Goal: Ask a question: Seek information or help from site administrators or community

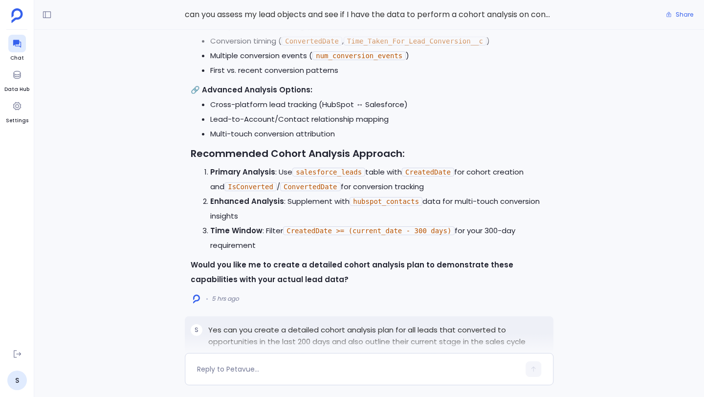
scroll to position [-8152, 0]
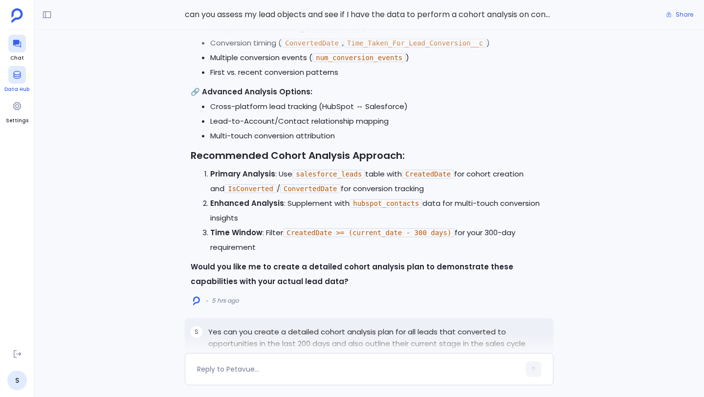
click at [17, 81] on div at bounding box center [17, 75] width 18 height 18
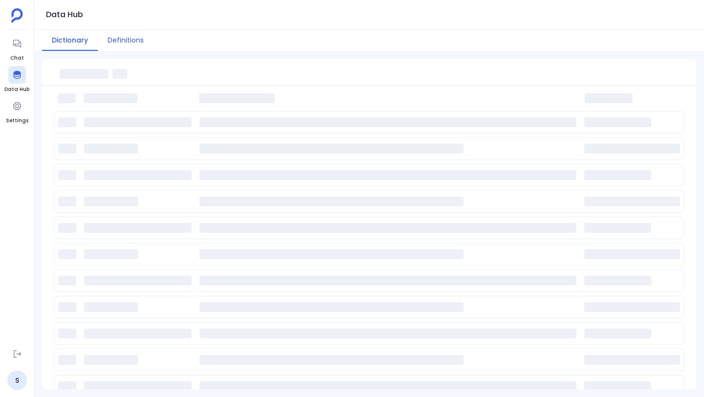
click at [122, 42] on button "Definitions" at bounding box center [126, 40] width 56 height 21
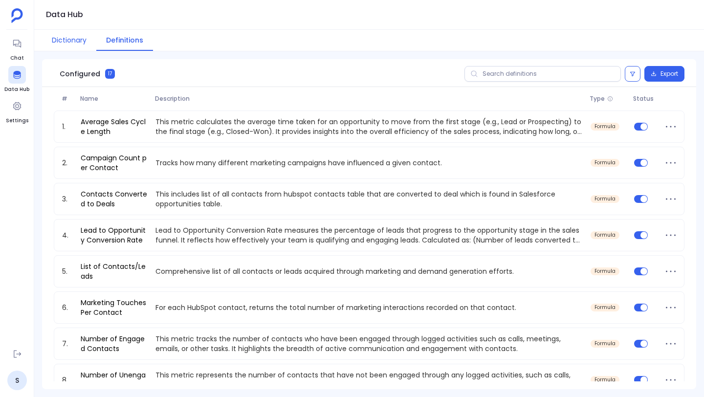
click at [71, 45] on button "Dictionary" at bounding box center [69, 40] width 54 height 21
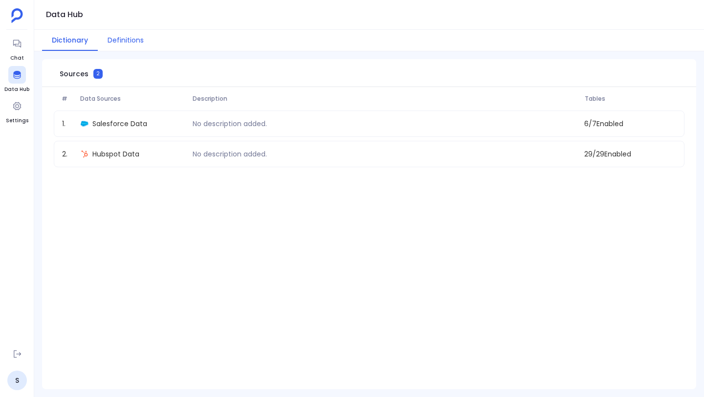
click at [115, 40] on button "Definitions" at bounding box center [126, 40] width 56 height 21
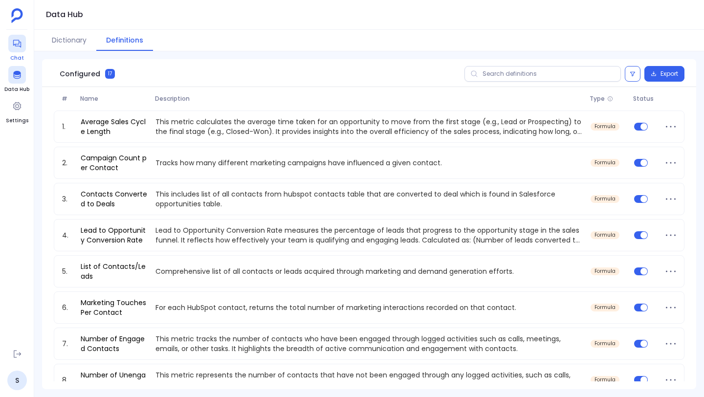
click at [17, 52] on link "Chat" at bounding box center [17, 48] width 18 height 27
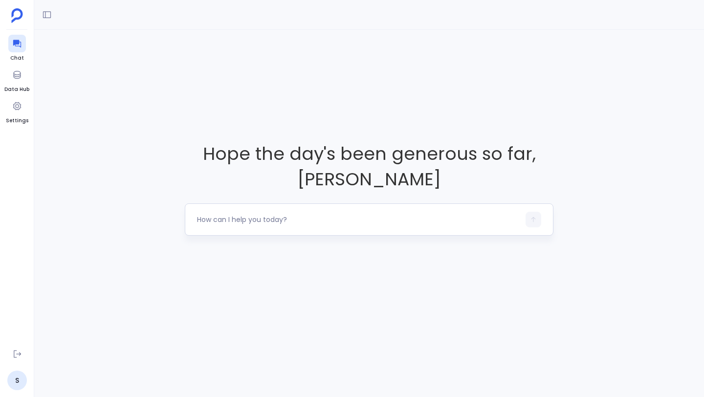
click at [245, 218] on textarea at bounding box center [358, 220] width 323 height 10
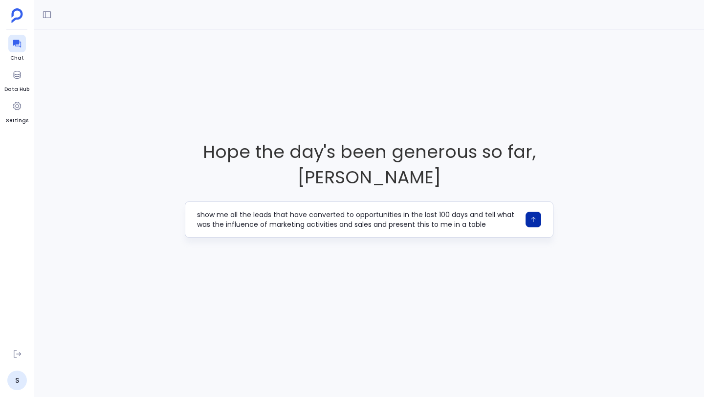
type textarea "show me all the leads that have converted to opportunities in the last 100 days…"
click at [530, 222] on icon "button" at bounding box center [533, 219] width 7 height 7
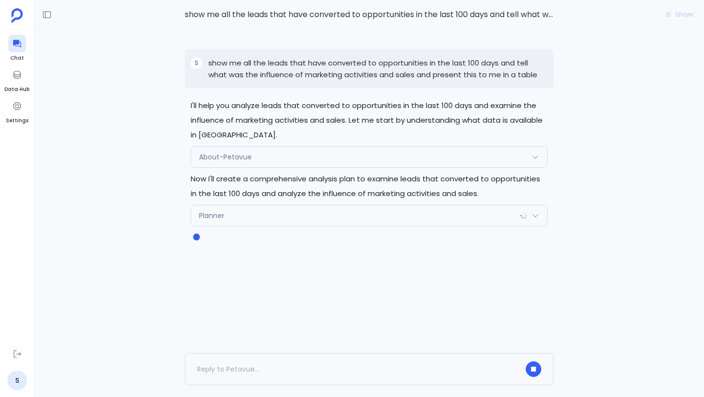
click at [538, 215] on icon at bounding box center [536, 216] width 8 height 8
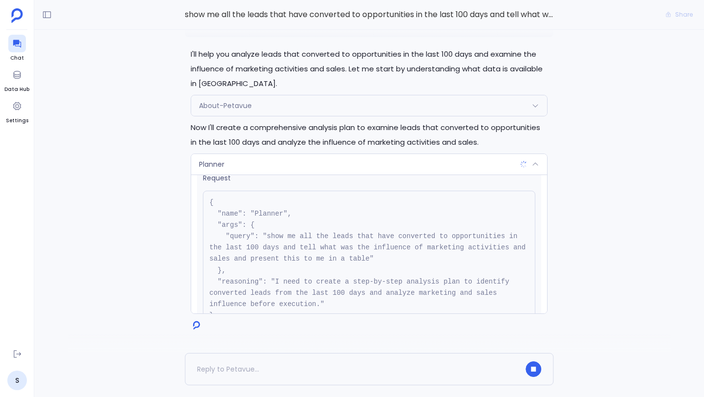
scroll to position [24, 0]
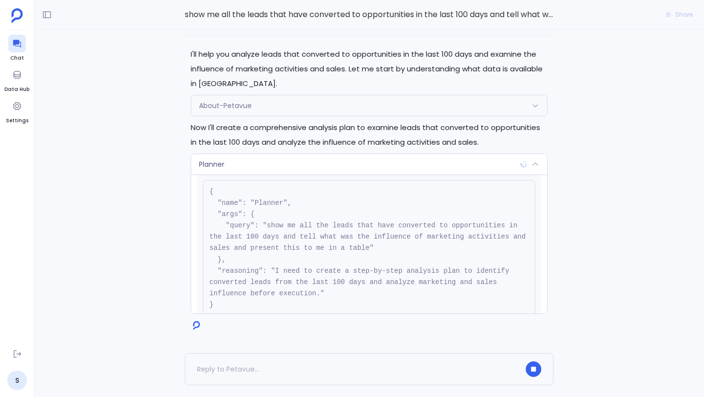
click at [536, 164] on icon at bounding box center [536, 164] width 8 height 8
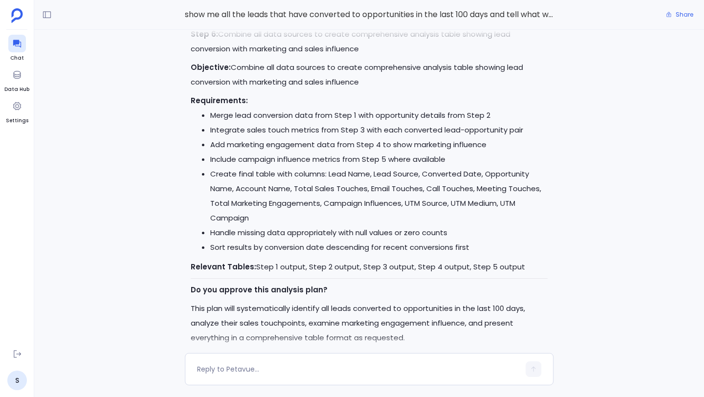
scroll to position [0, 0]
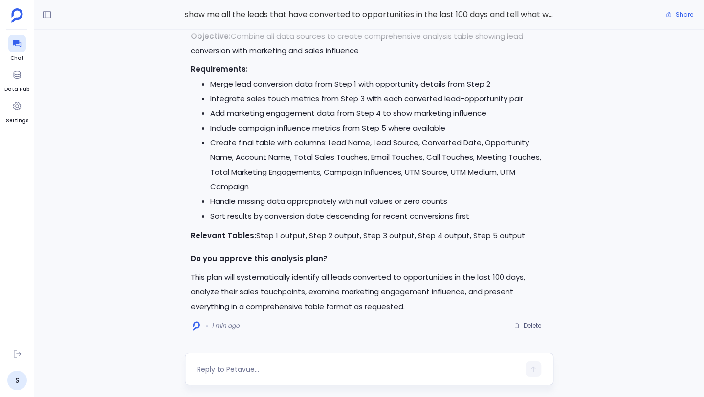
click at [257, 362] on div at bounding box center [358, 369] width 323 height 16
click at [254, 367] on textarea at bounding box center [358, 369] width 323 height 10
type textarea "approve this plan"
click at [538, 366] on button "button" at bounding box center [534, 369] width 16 height 16
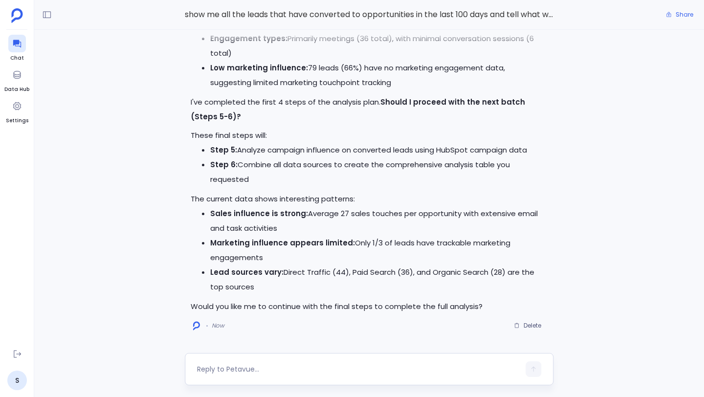
click at [381, 361] on div at bounding box center [369, 369] width 369 height 32
click at [376, 367] on textarea at bounding box center [358, 369] width 323 height 10
type textarea "yes"
click at [532, 368] on icon "button" at bounding box center [533, 369] width 4 height 5
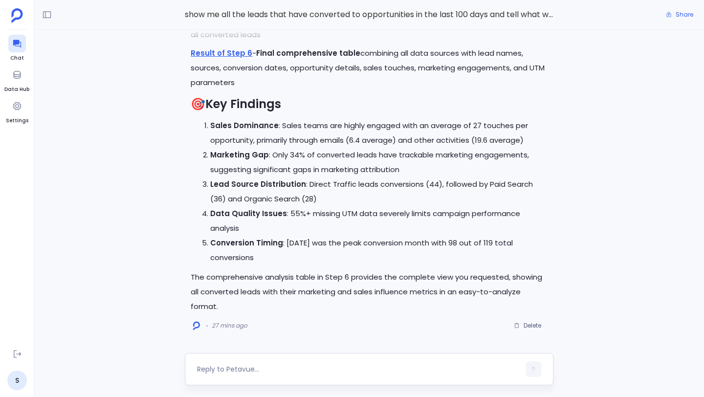
click at [291, 365] on textarea at bounding box center [358, 369] width 323 height 10
type textarea "can you place this in a table?"
click at [537, 371] on button "button" at bounding box center [534, 369] width 16 height 16
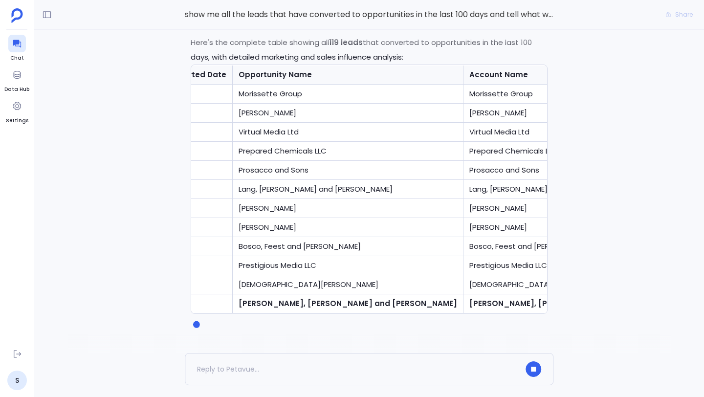
scroll to position [0, 304]
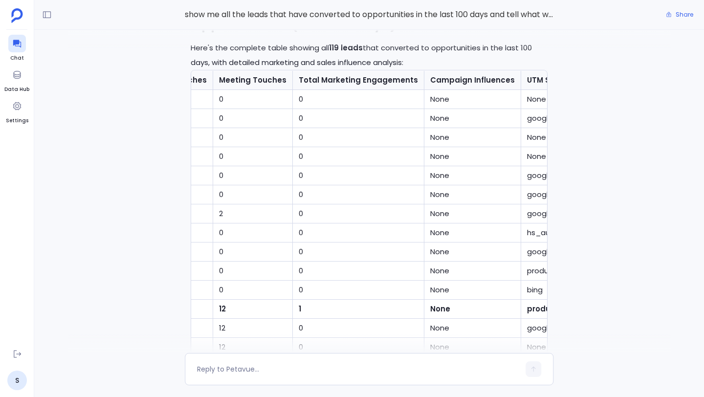
scroll to position [0, 1011]
